Goal: Obtain resource: Obtain resource

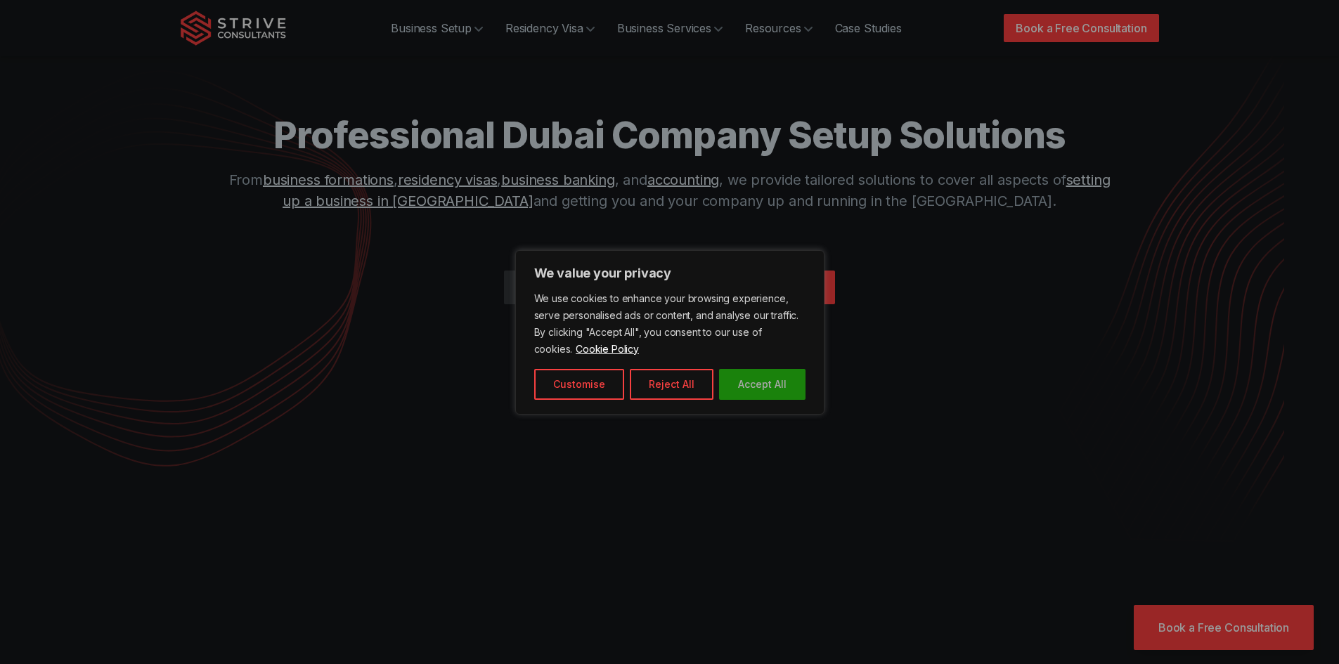
click at [746, 389] on button "Accept All" at bounding box center [762, 384] width 86 height 31
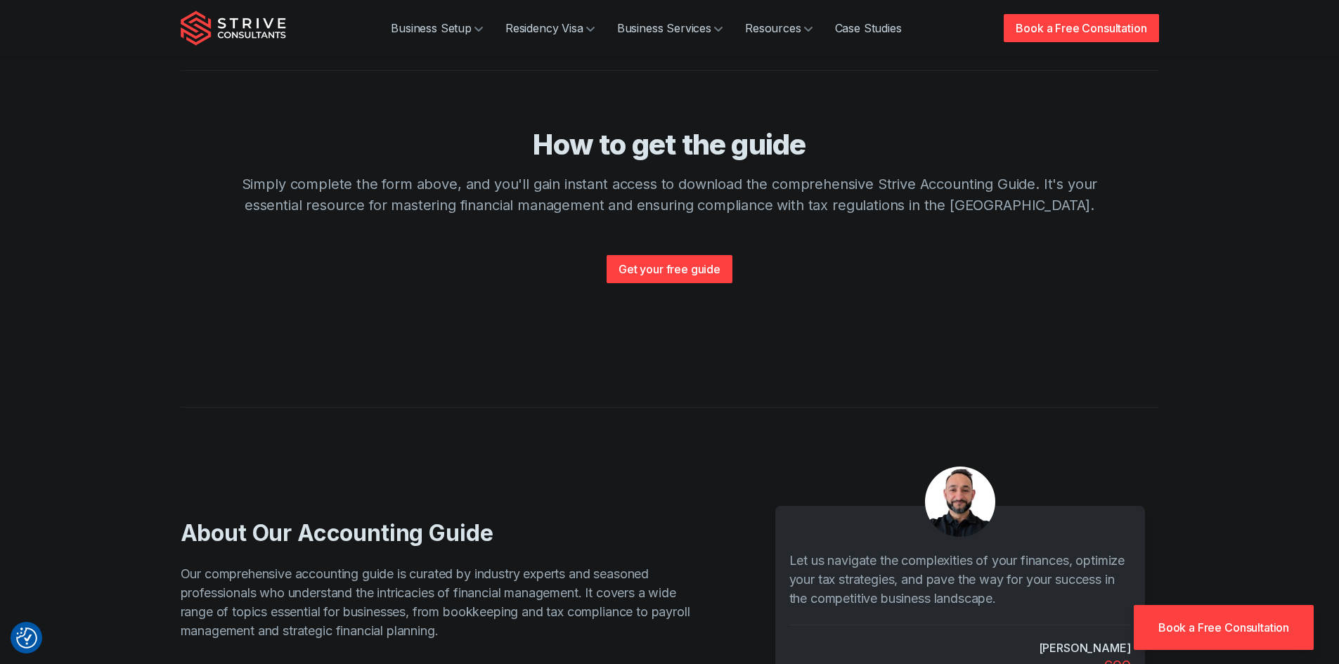
scroll to position [984, 0]
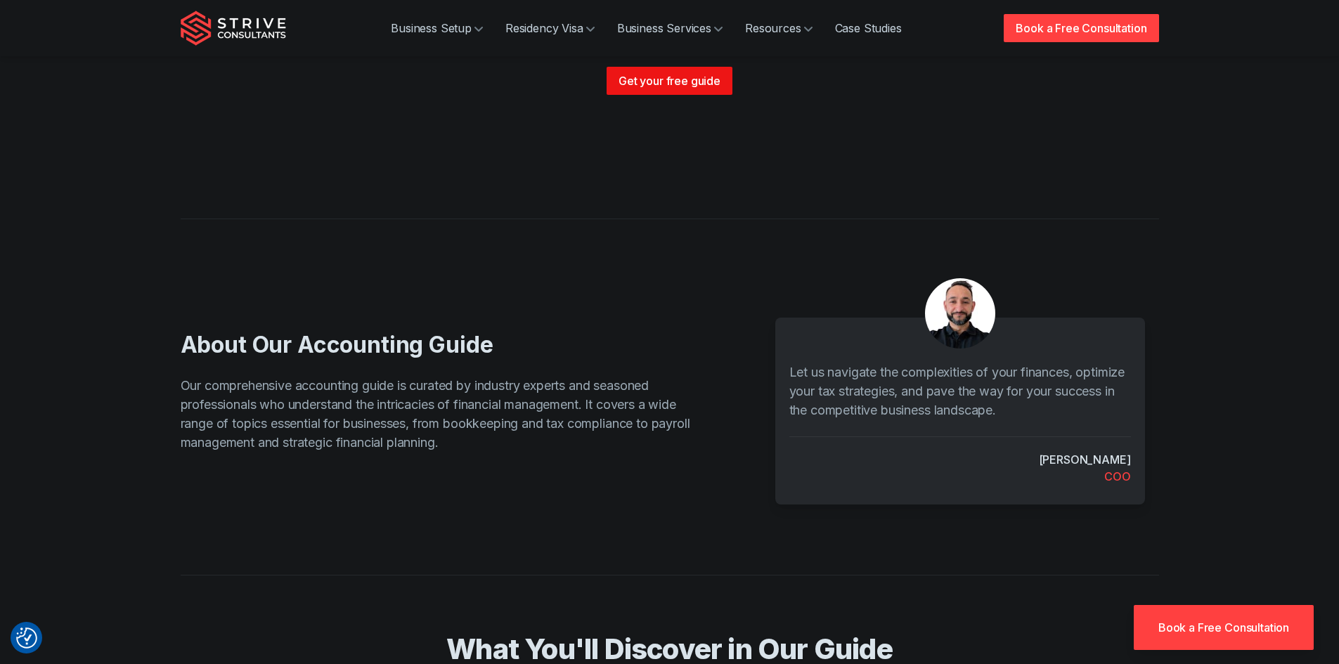
click at [685, 72] on link "Get your free guide" at bounding box center [670, 81] width 126 height 28
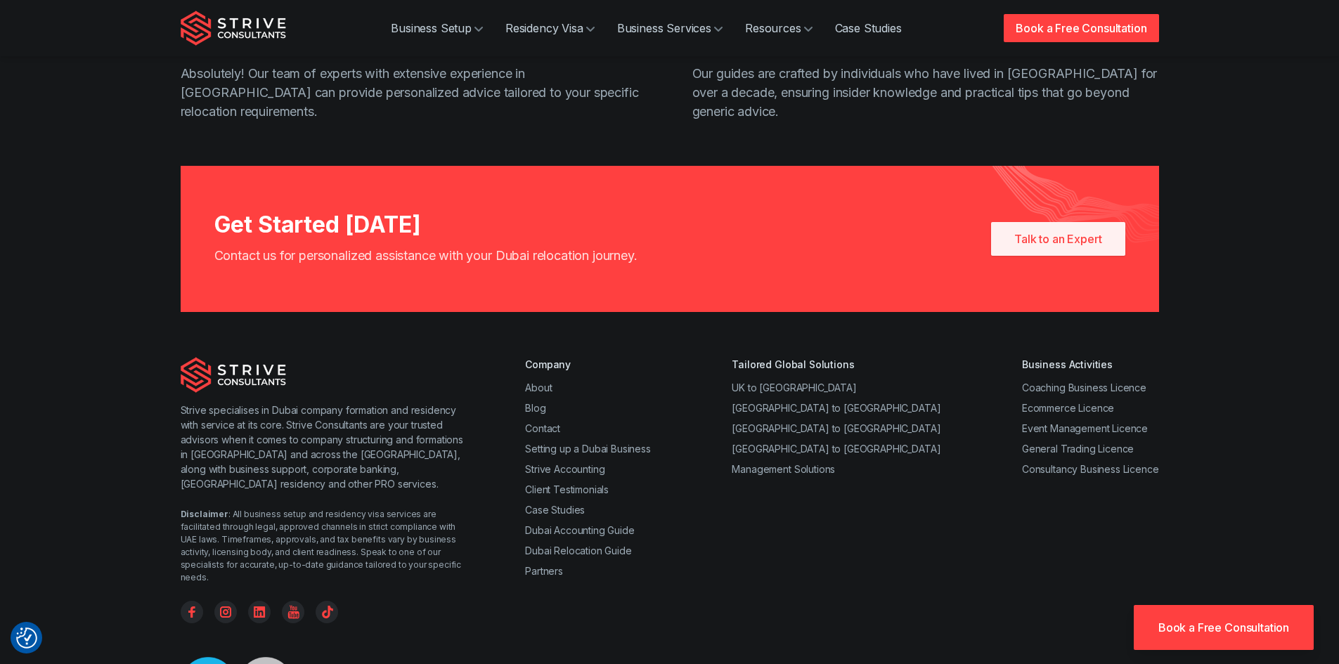
scroll to position [1406, 0]
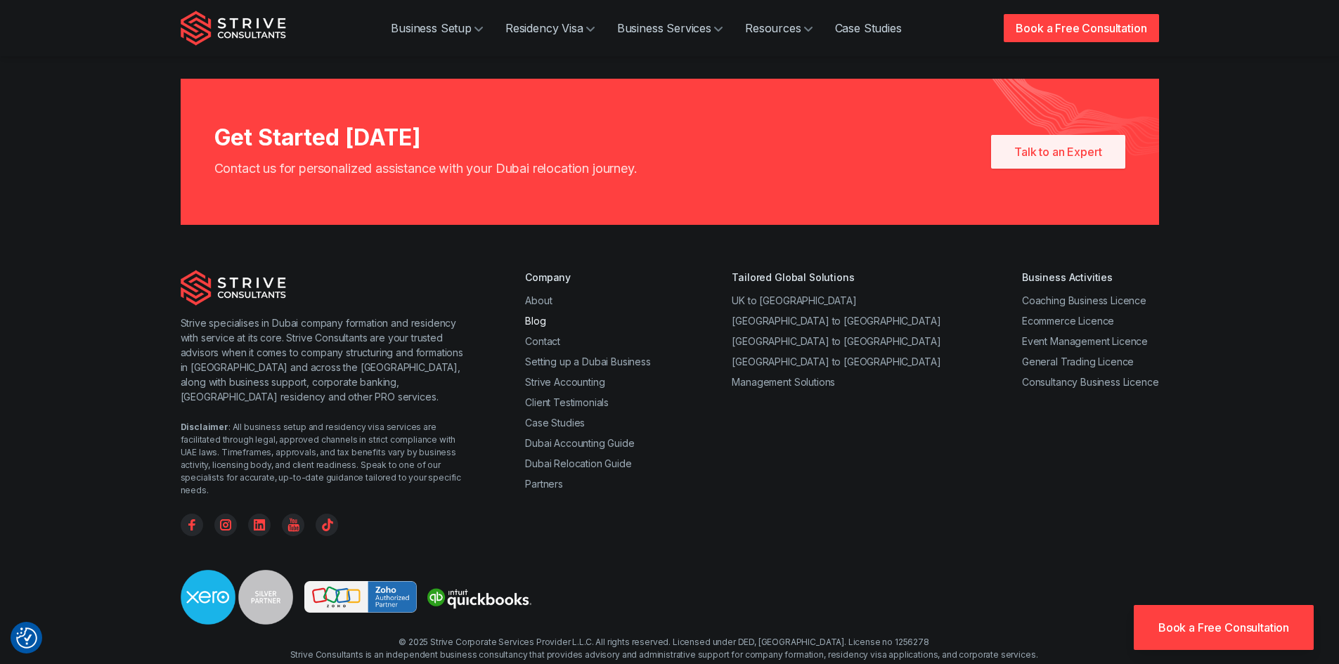
click at [540, 315] on link "Blog" at bounding box center [535, 321] width 20 height 12
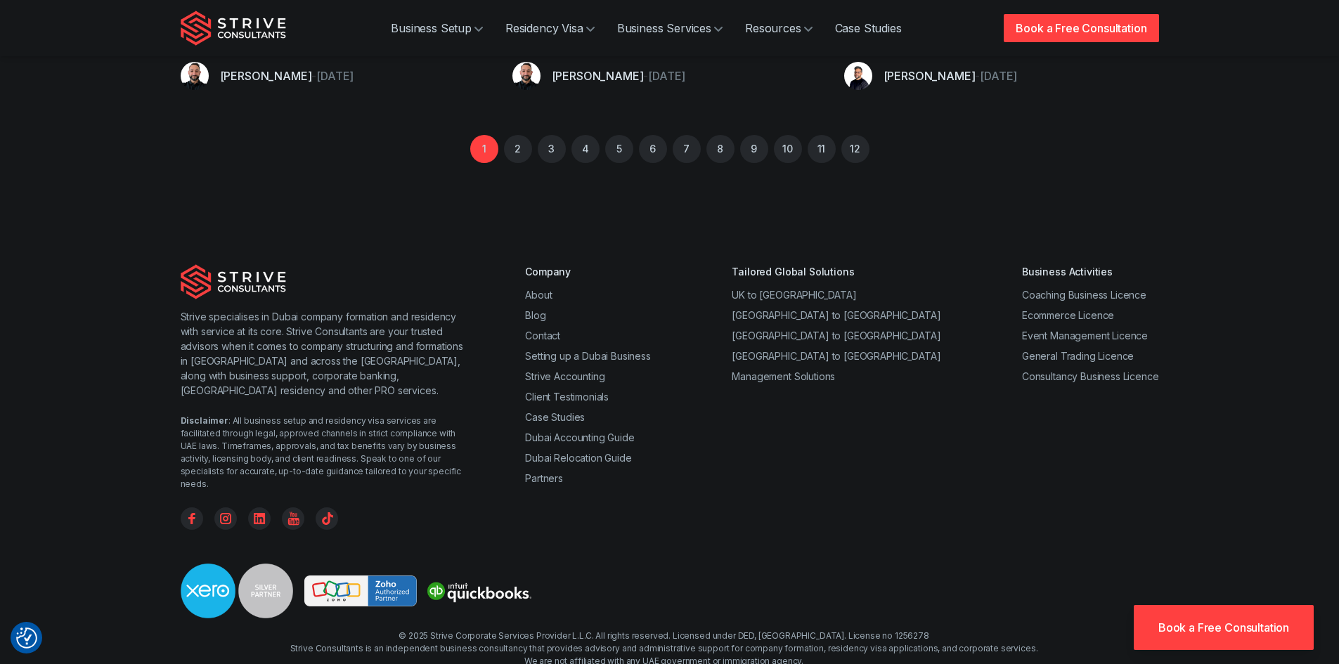
scroll to position [1432, 0]
